Goal: Download file/media

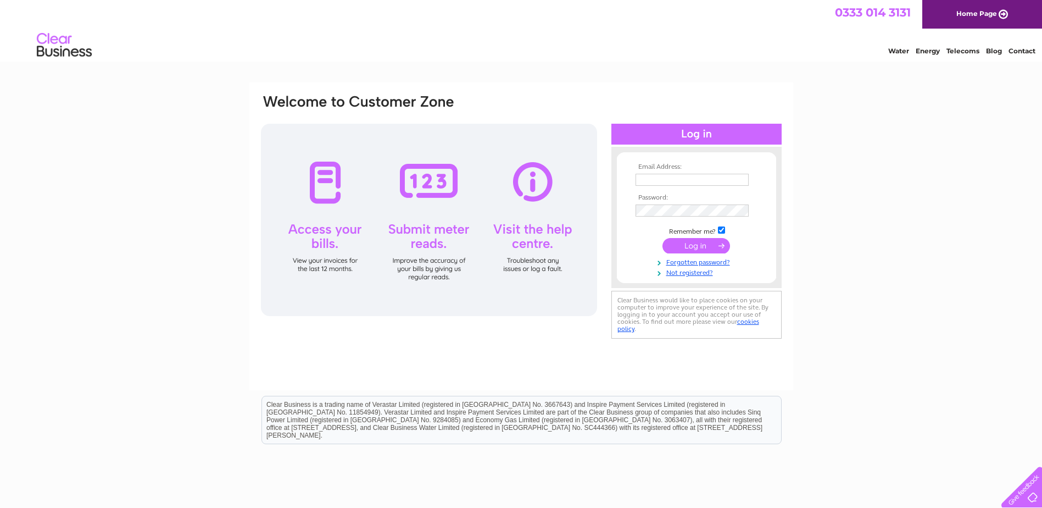
type input "cliveatjwj@hotmail.com"
click at [693, 242] on input "submit" at bounding box center [697, 245] width 68 height 15
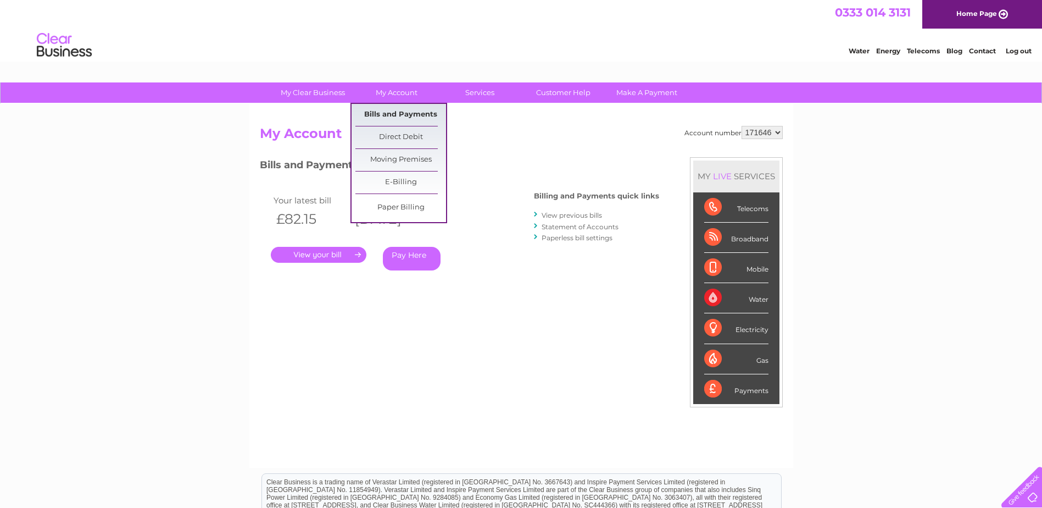
click at [409, 112] on link "Bills and Payments" at bounding box center [400, 115] width 91 height 22
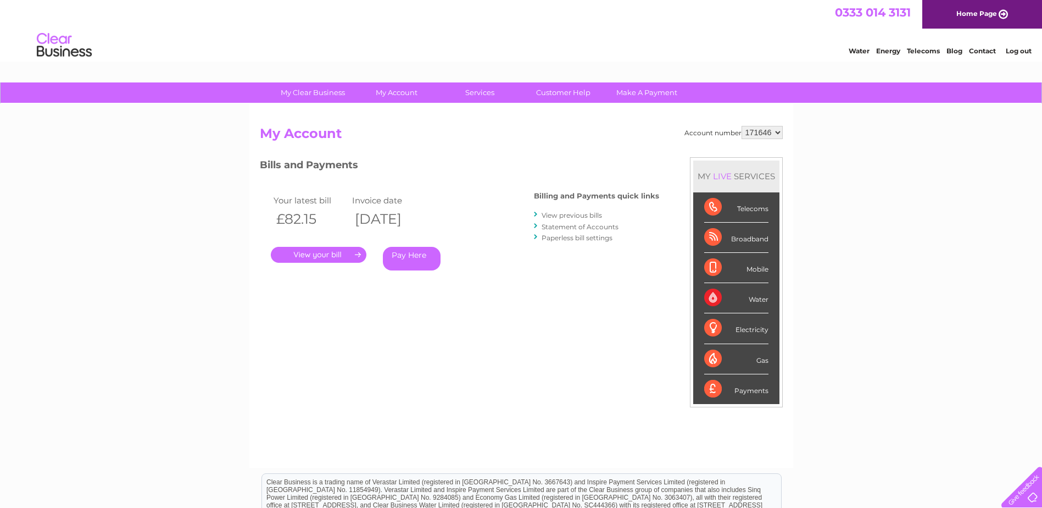
click at [581, 214] on link "View previous bills" at bounding box center [572, 215] width 60 height 8
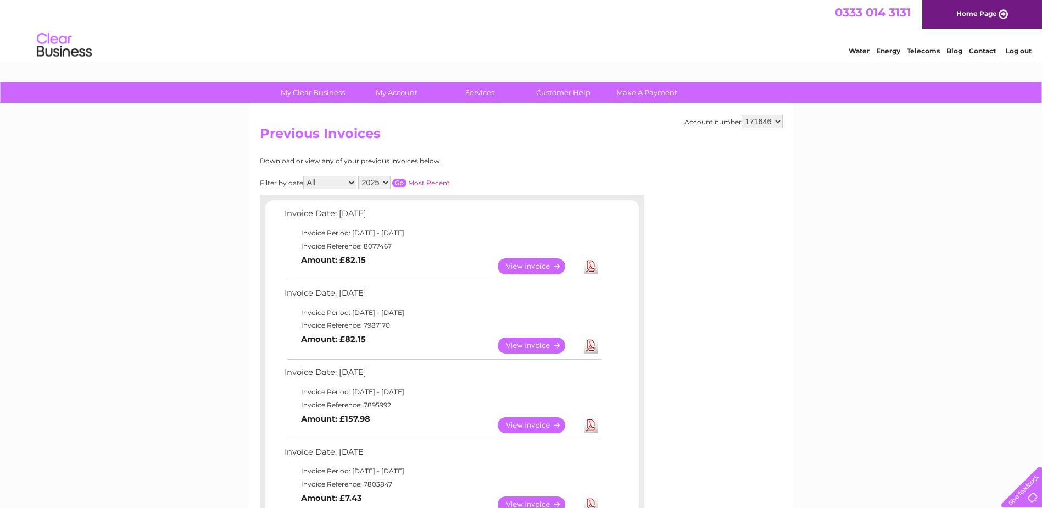
click at [532, 343] on link "View" at bounding box center [538, 345] width 81 height 16
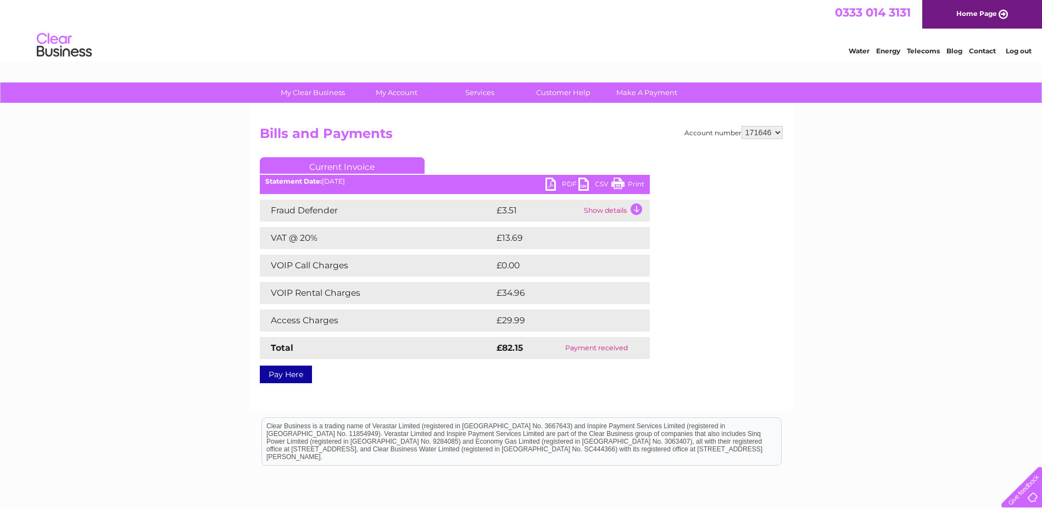
click at [565, 179] on link "PDF" at bounding box center [562, 185] width 33 height 16
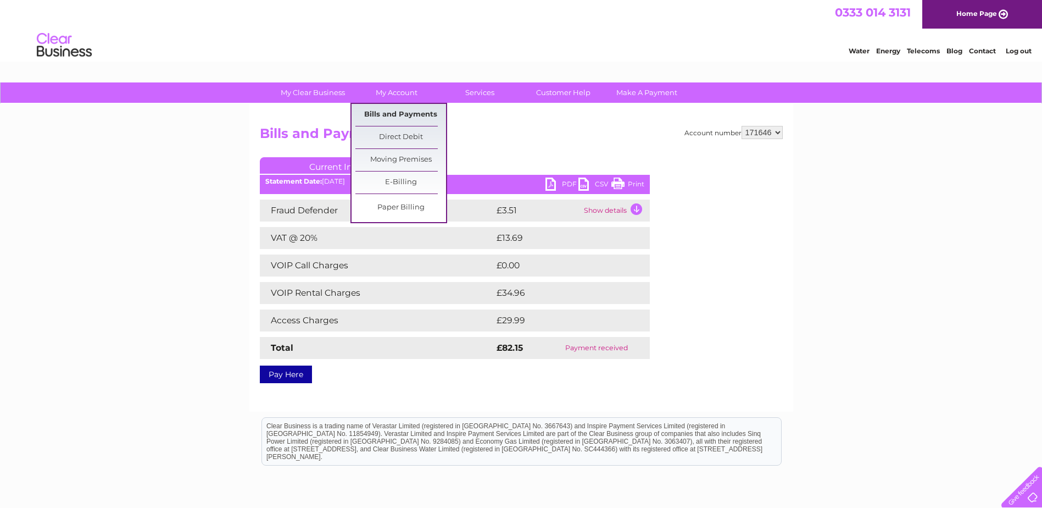
click at [396, 113] on link "Bills and Payments" at bounding box center [400, 115] width 91 height 22
click at [403, 115] on link "Bills and Payments" at bounding box center [400, 115] width 91 height 22
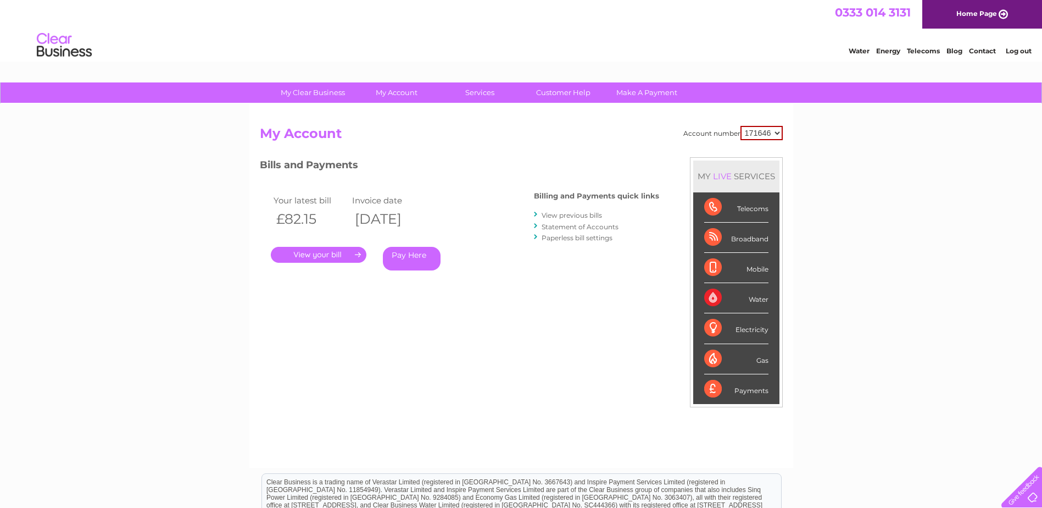
click at [336, 252] on link "." at bounding box center [319, 255] width 96 height 16
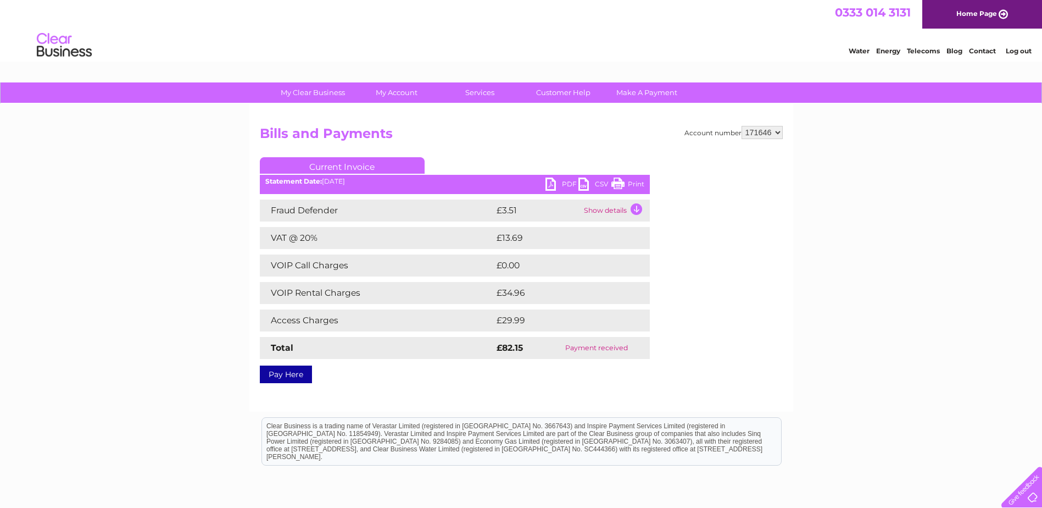
click at [565, 183] on link "PDF" at bounding box center [562, 185] width 33 height 16
click at [1016, 51] on link "Log out" at bounding box center [1019, 51] width 26 height 8
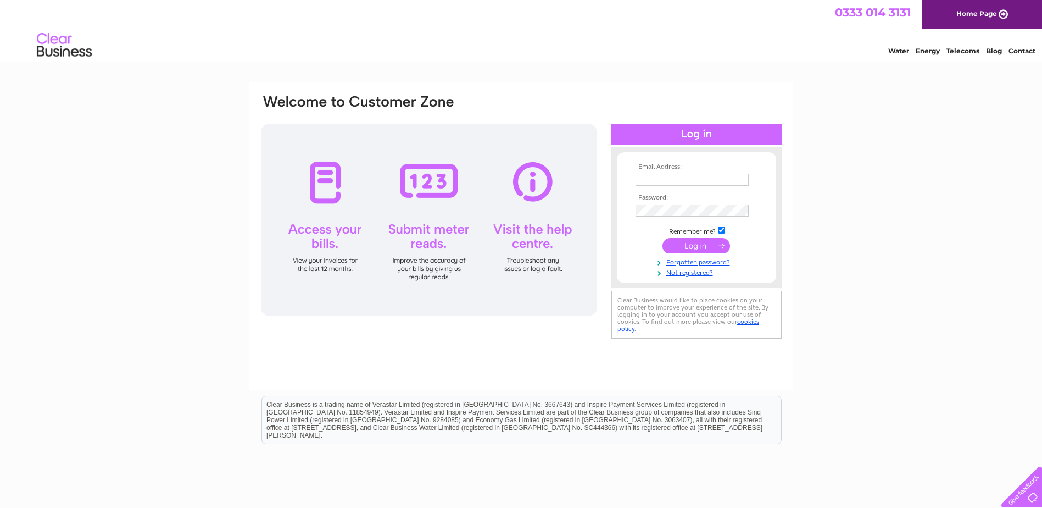
type input "cliveatjwj@hotmail.com"
click at [703, 244] on input "submit" at bounding box center [697, 245] width 68 height 15
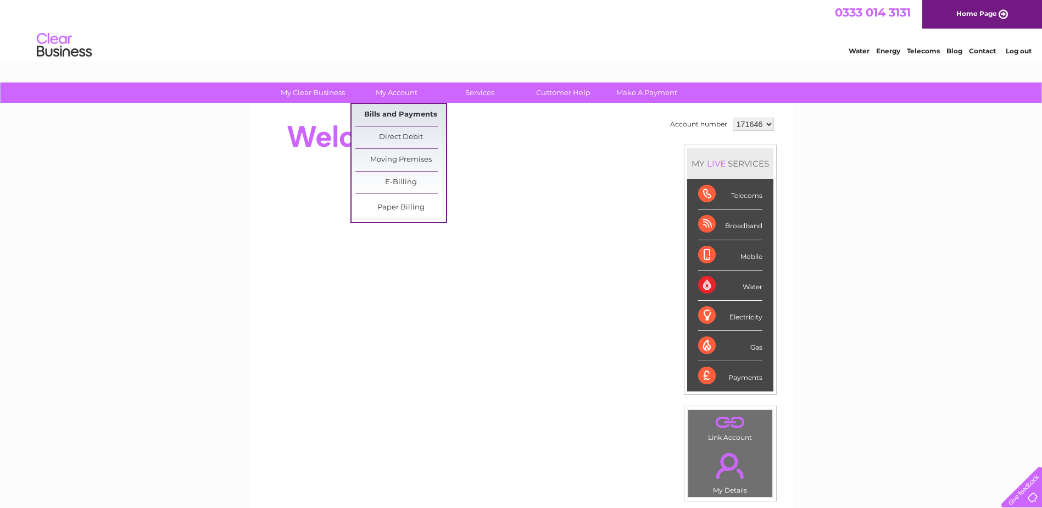
click at [402, 114] on link "Bills and Payments" at bounding box center [400, 115] width 91 height 22
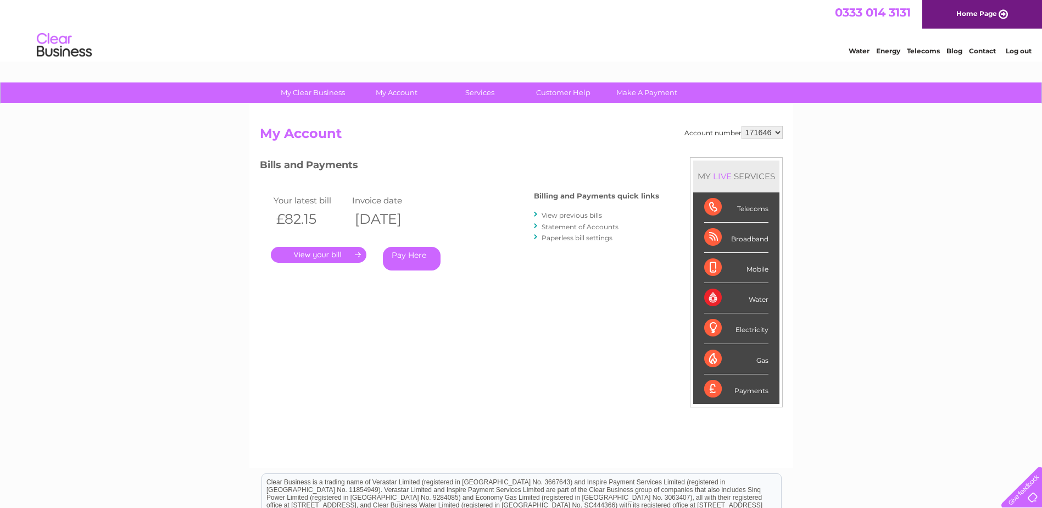
click at [314, 251] on link "." at bounding box center [319, 255] width 96 height 16
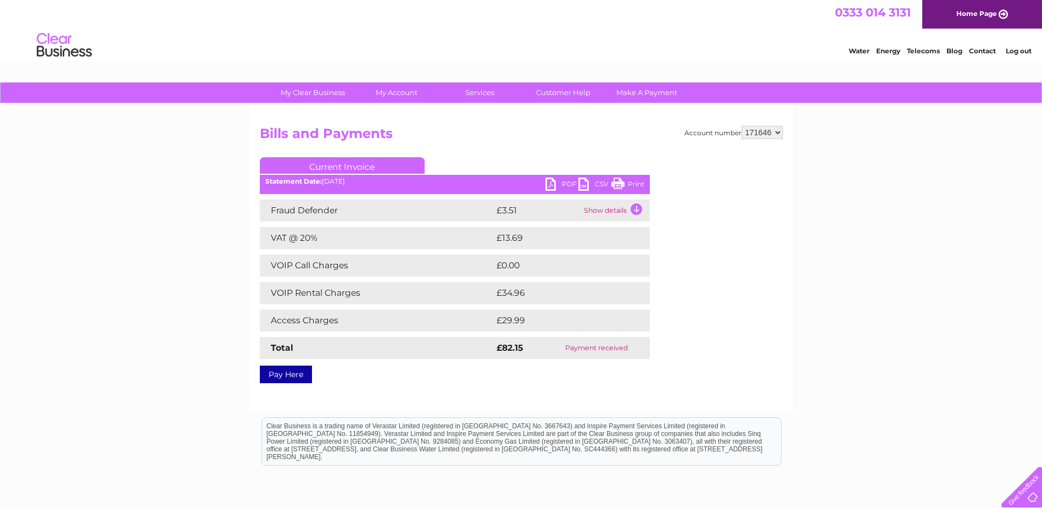
click at [559, 176] on ul "Current Invoice" at bounding box center [455, 167] width 390 height 20
click at [562, 185] on link "PDF" at bounding box center [562, 185] width 33 height 16
click at [1019, 51] on link "Log out" at bounding box center [1019, 51] width 26 height 8
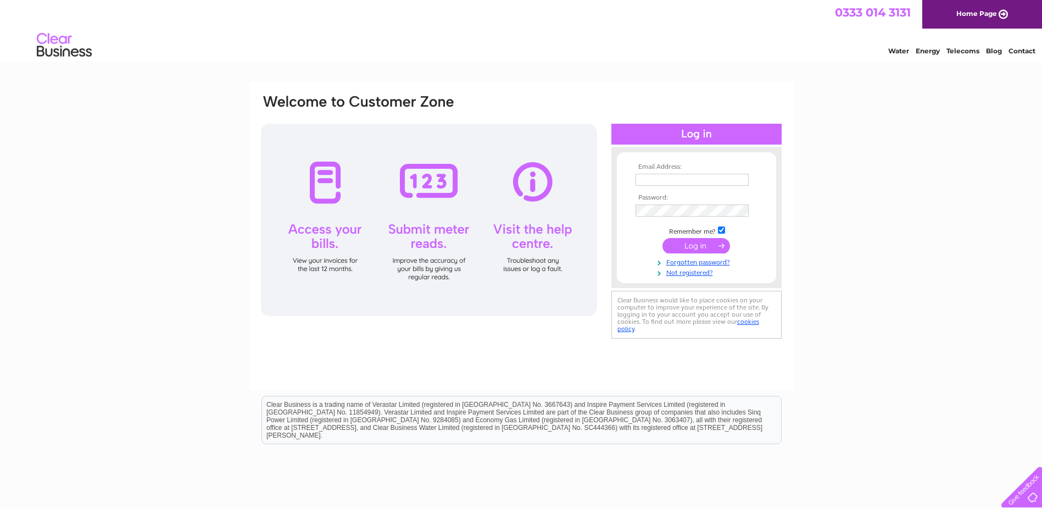
click at [733, 64] on html "0333 014 3131 Home Page Water Energy Telecoms Blog Contact" at bounding box center [521, 32] width 1042 height 64
